Goal: Navigation & Orientation: Find specific page/section

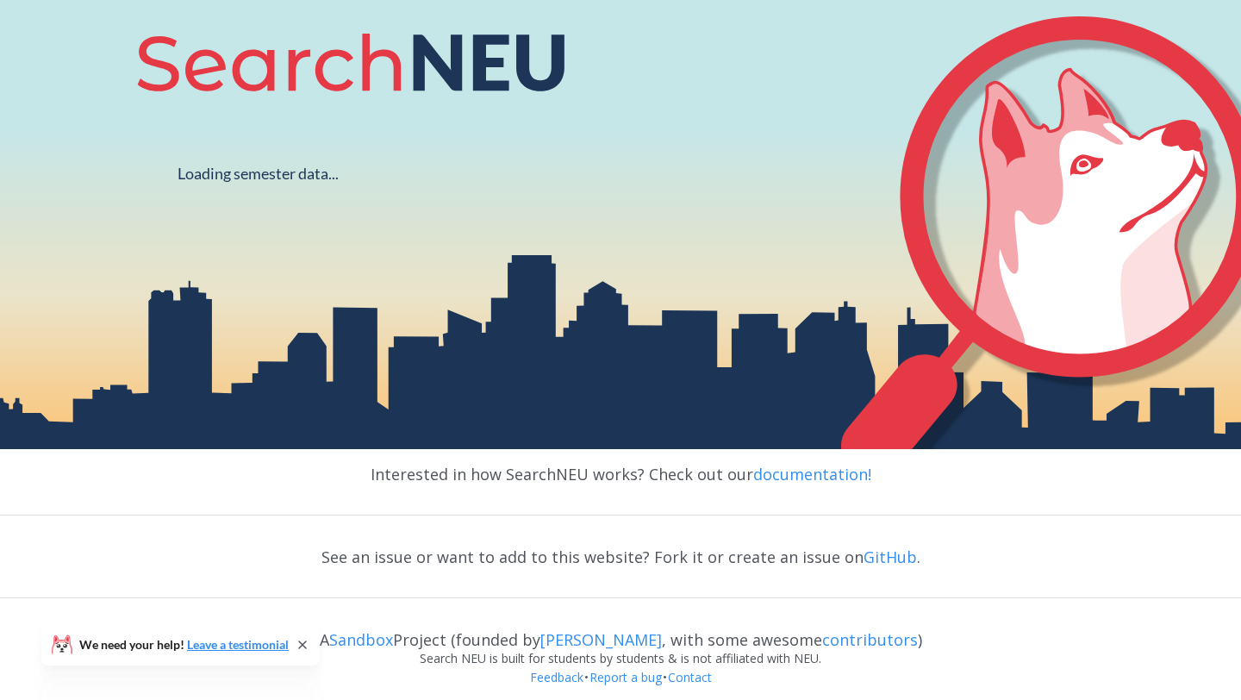
scroll to position [319, 0]
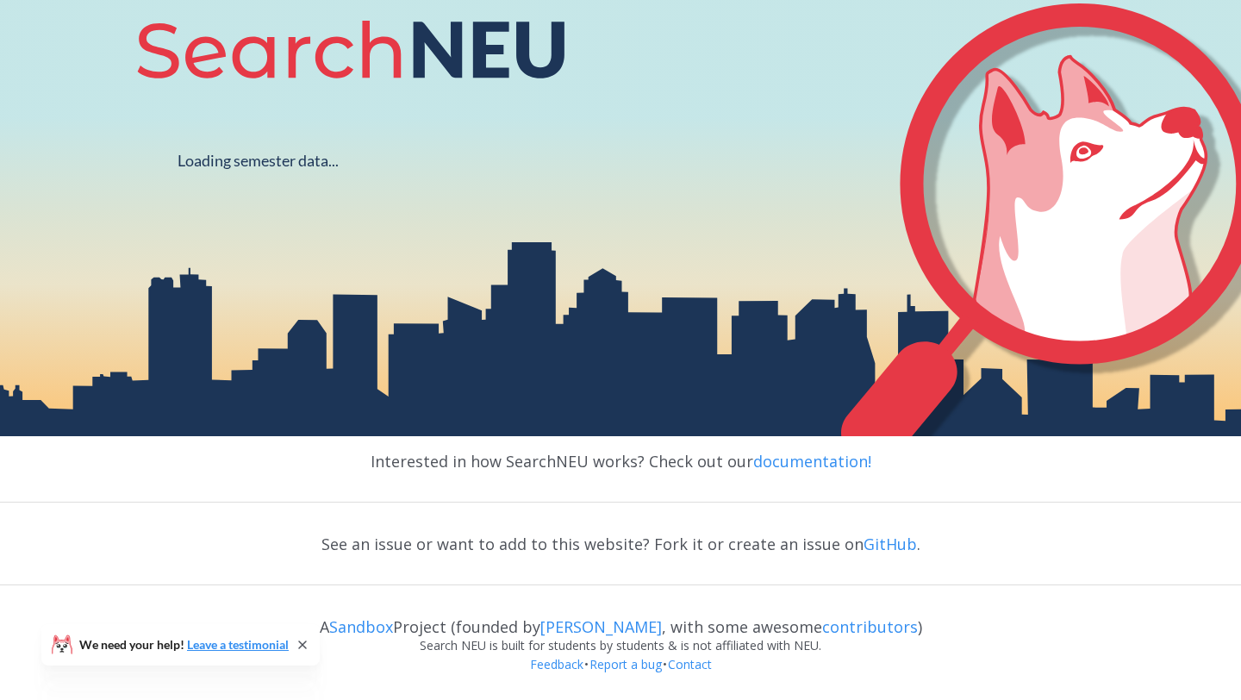
click at [299, 647] on icon at bounding box center [303, 645] width 14 height 14
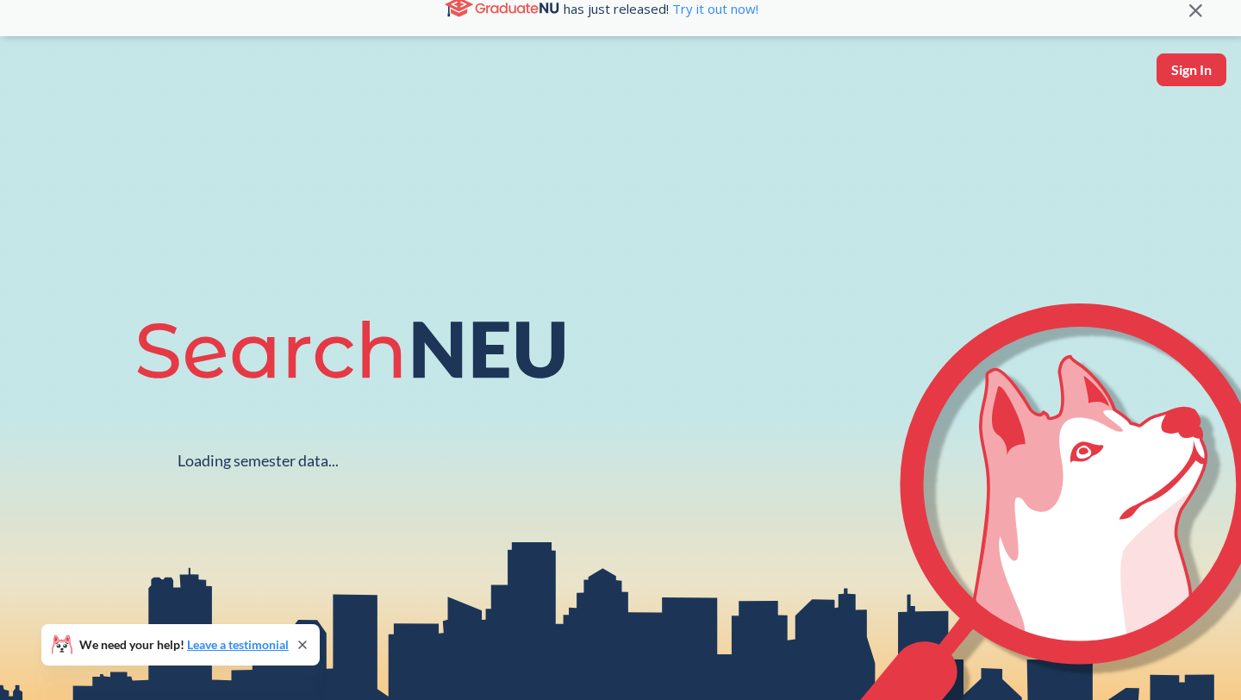
scroll to position [0, 0]
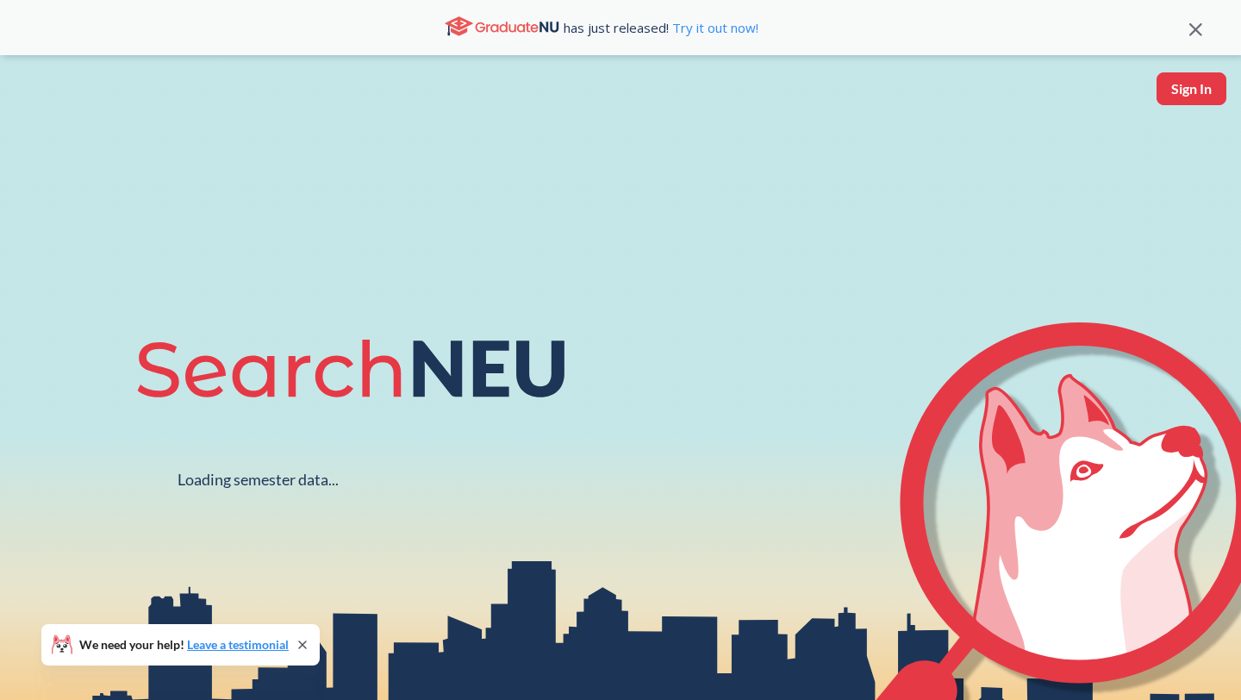
click at [1176, 90] on button "Sign In" at bounding box center [1191, 88] width 70 height 33
click at [1186, 86] on button "Sign In" at bounding box center [1191, 88] width 70 height 33
click at [1223, 67] on div "Loading semester data... We need your help! Leave a testimonial" at bounding box center [620, 405] width 1241 height 700
click at [1192, 84] on button "Sign In" at bounding box center [1191, 88] width 70 height 33
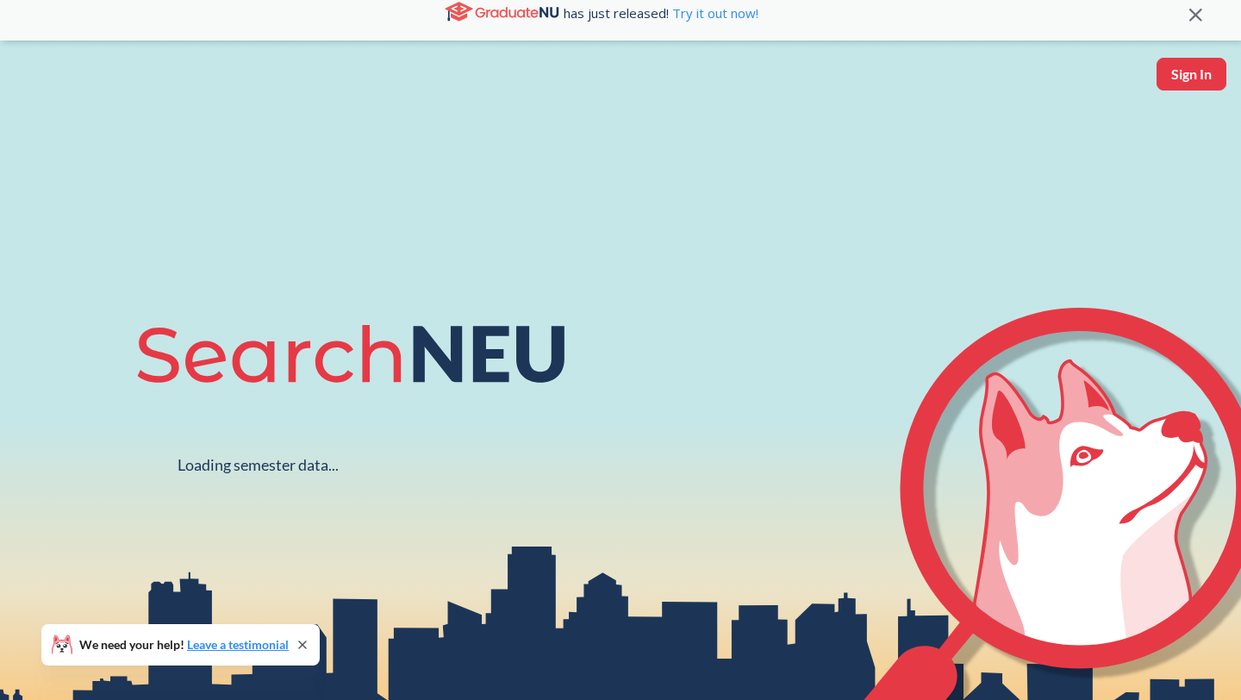
click at [1174, 88] on button "Sign In" at bounding box center [1191, 74] width 70 height 33
click at [1162, 65] on button "Sign In" at bounding box center [1191, 74] width 70 height 33
click at [1164, 77] on button "Sign In" at bounding box center [1191, 74] width 70 height 33
click at [1180, 63] on button "Sign In" at bounding box center [1191, 74] width 70 height 33
click at [1180, 64] on button "Sign In" at bounding box center [1191, 74] width 70 height 33
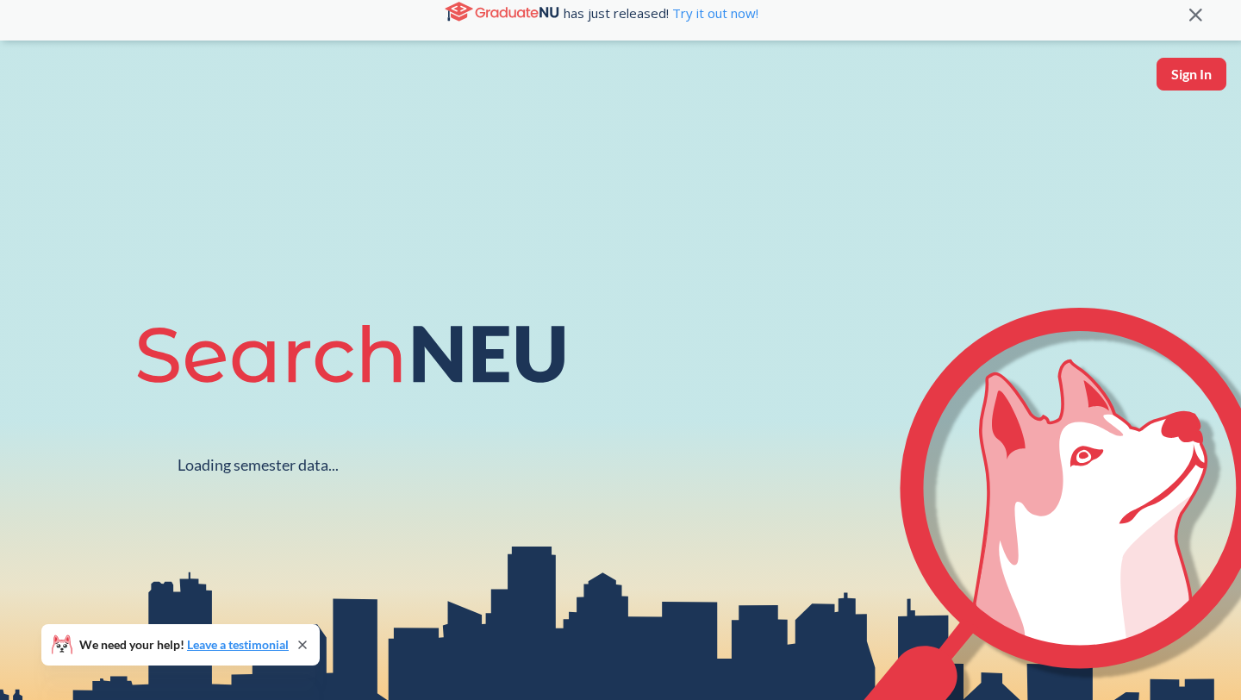
click at [1180, 64] on button "Sign In" at bounding box center [1191, 74] width 70 height 33
click at [703, 15] on link "Try it out now!" at bounding box center [714, 12] width 90 height 17
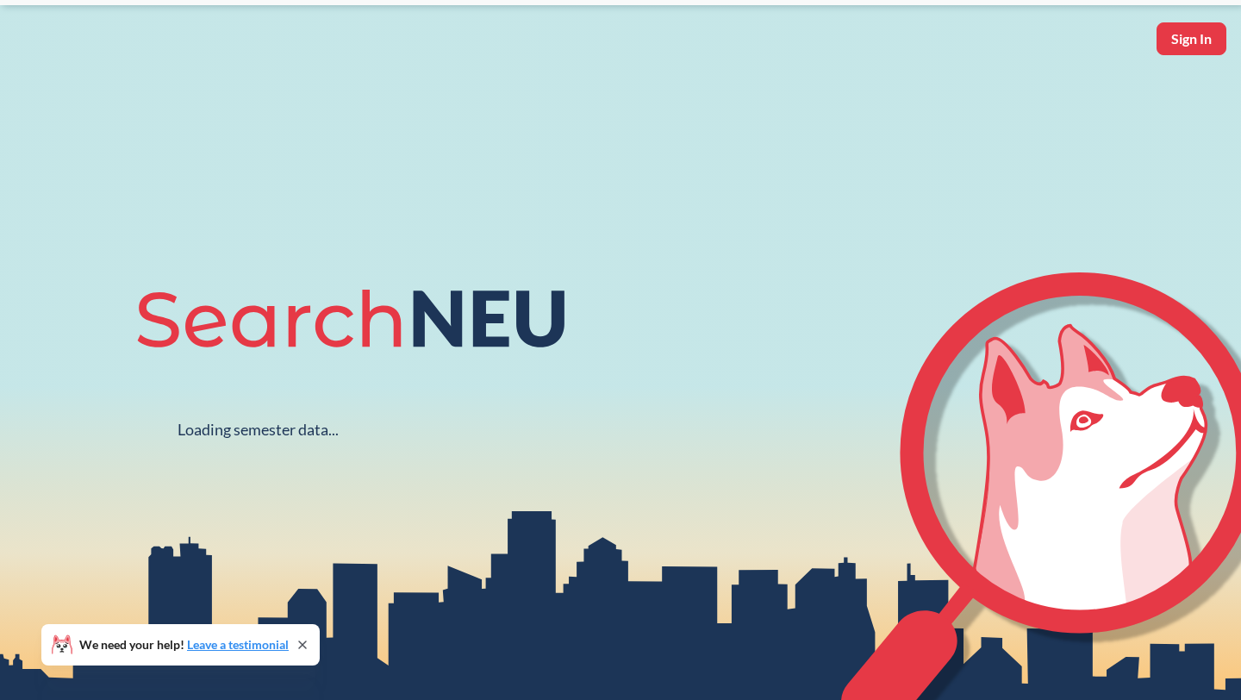
scroll to position [0, 0]
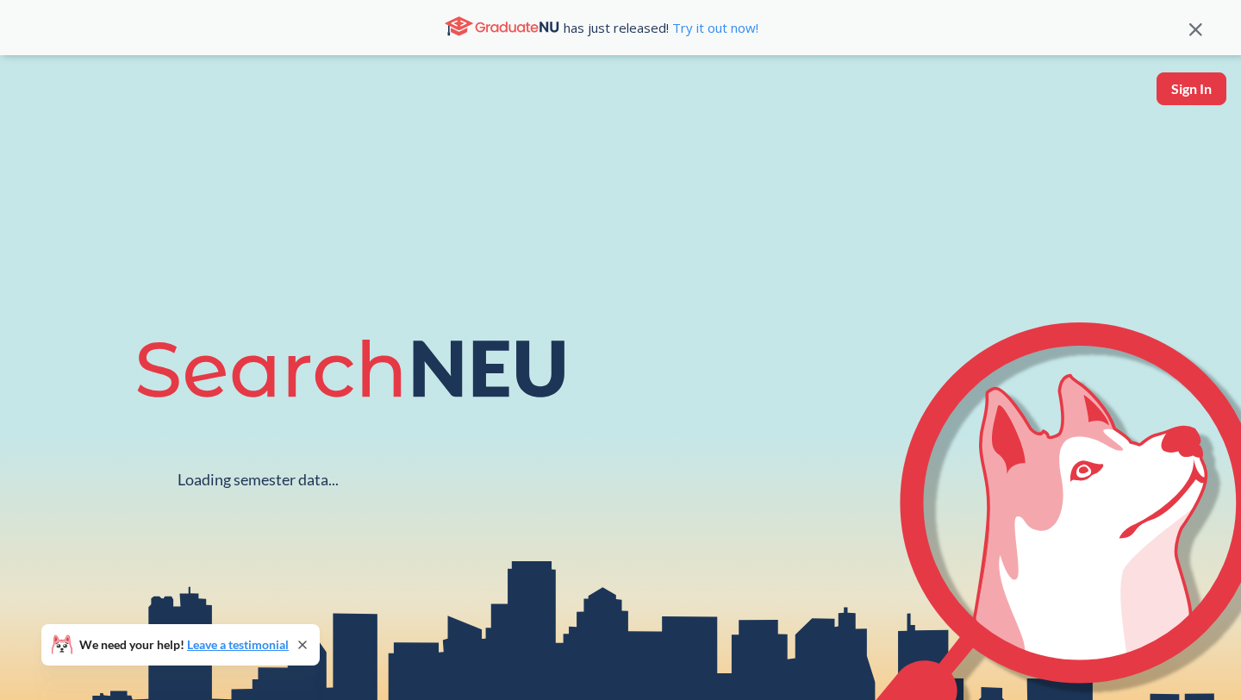
click at [1190, 93] on button "Sign In" at bounding box center [1191, 88] width 70 height 33
click at [1184, 79] on button "Sign In" at bounding box center [1191, 88] width 70 height 33
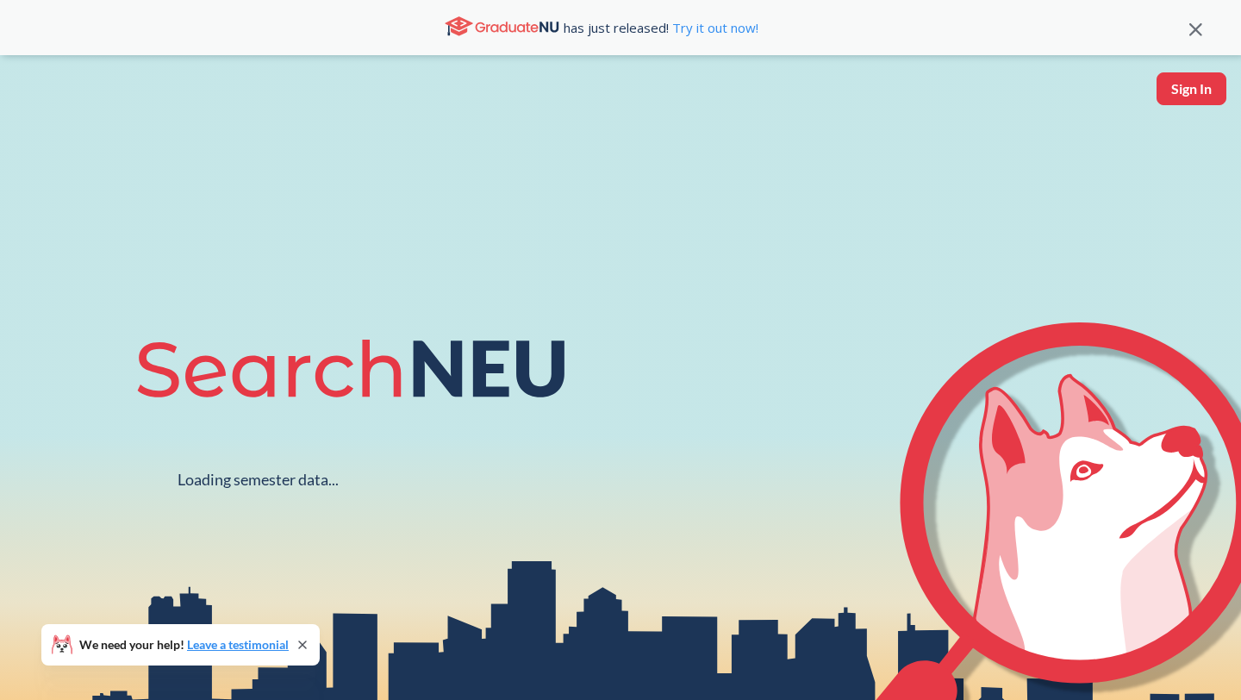
click at [1184, 79] on button "Sign In" at bounding box center [1191, 88] width 70 height 33
